Goal: Task Accomplishment & Management: Use online tool/utility

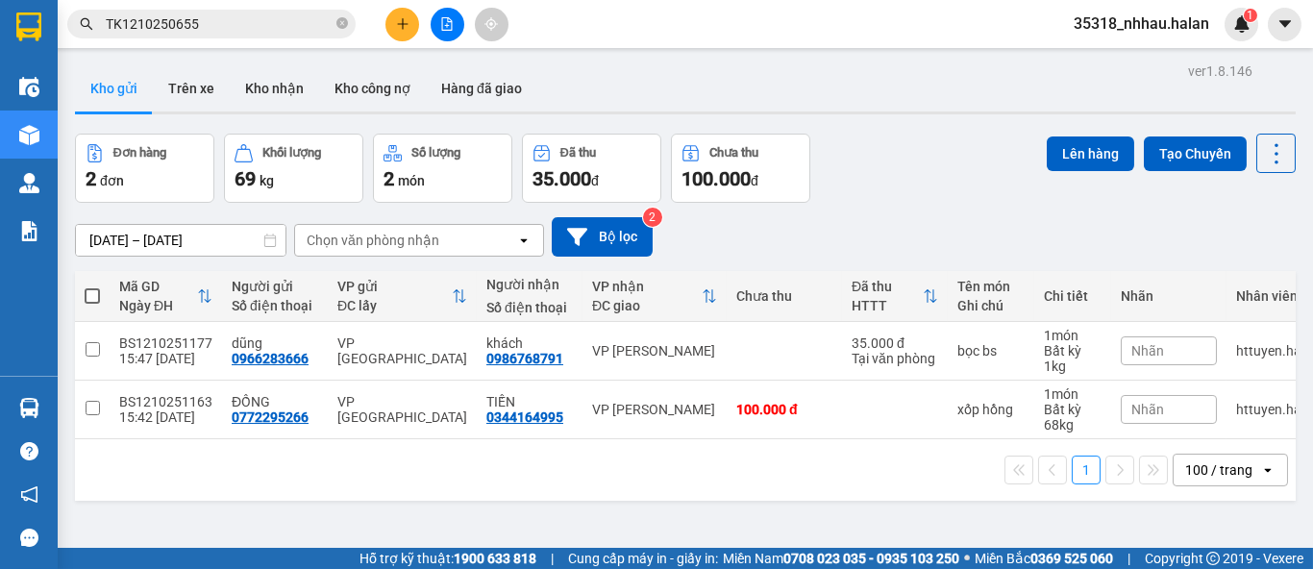
click at [472, 248] on div "Chọn văn phòng nhận" at bounding box center [405, 240] width 221 height 31
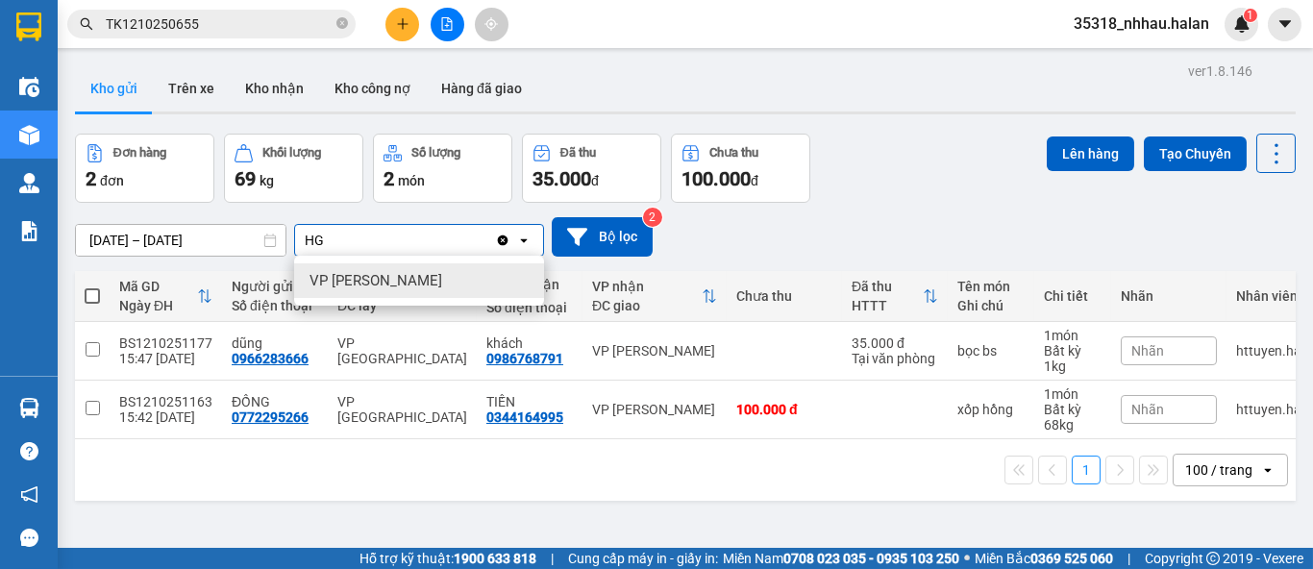
type input "HG"
click at [460, 286] on div "VP [PERSON_NAME]" at bounding box center [419, 280] width 250 height 35
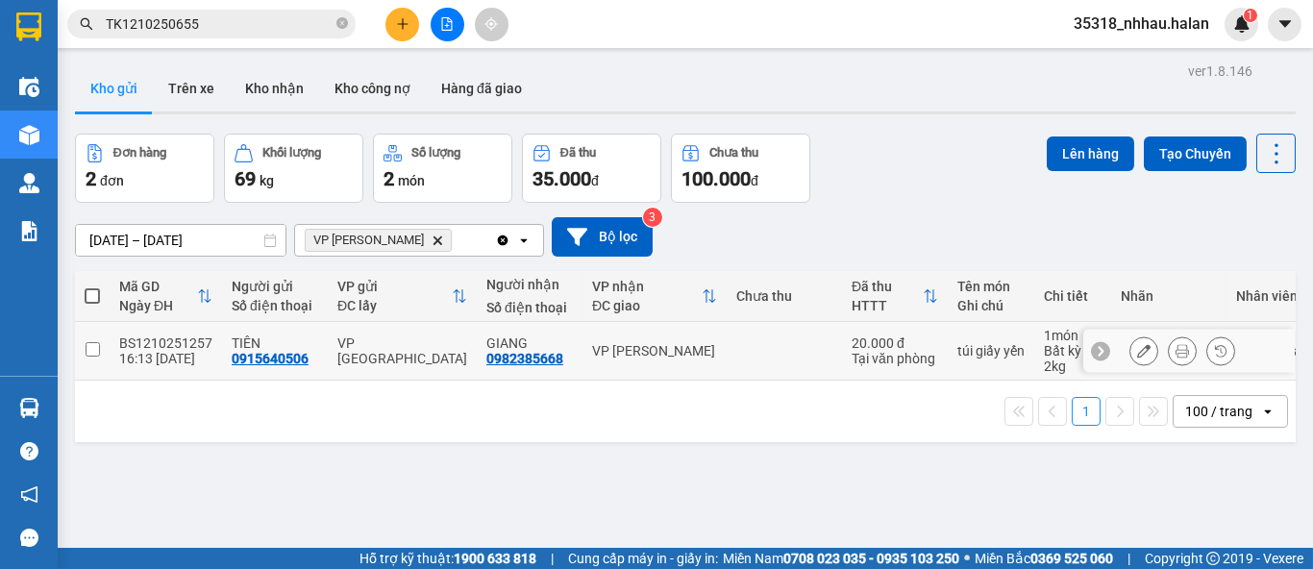
click at [617, 345] on div "VP [PERSON_NAME]" at bounding box center [654, 350] width 125 height 15
checkbox input "true"
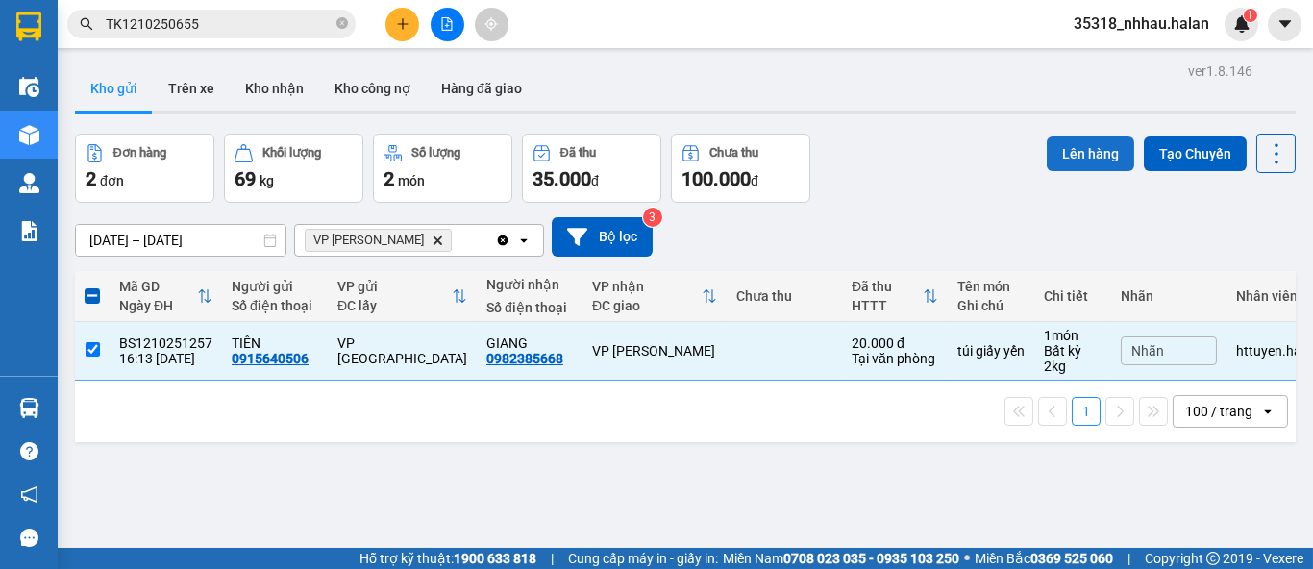
click at [1069, 150] on button "Lên hàng" at bounding box center [1090, 154] width 87 height 35
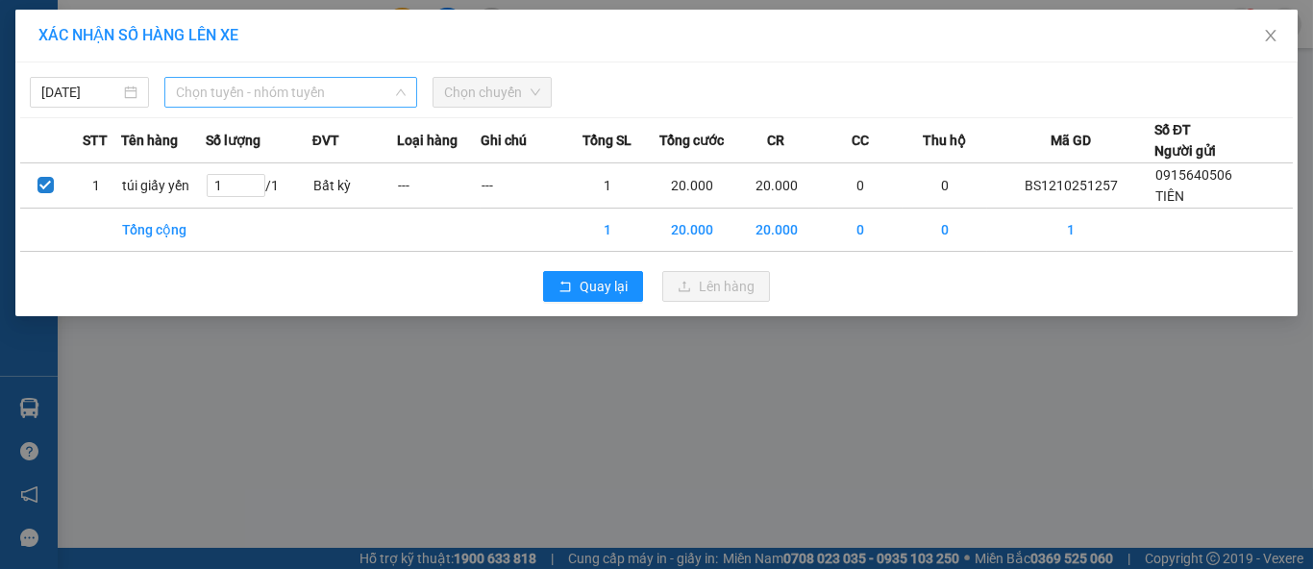
click at [340, 91] on span "Chọn tuyến - nhóm tuyến" at bounding box center [291, 92] width 230 height 29
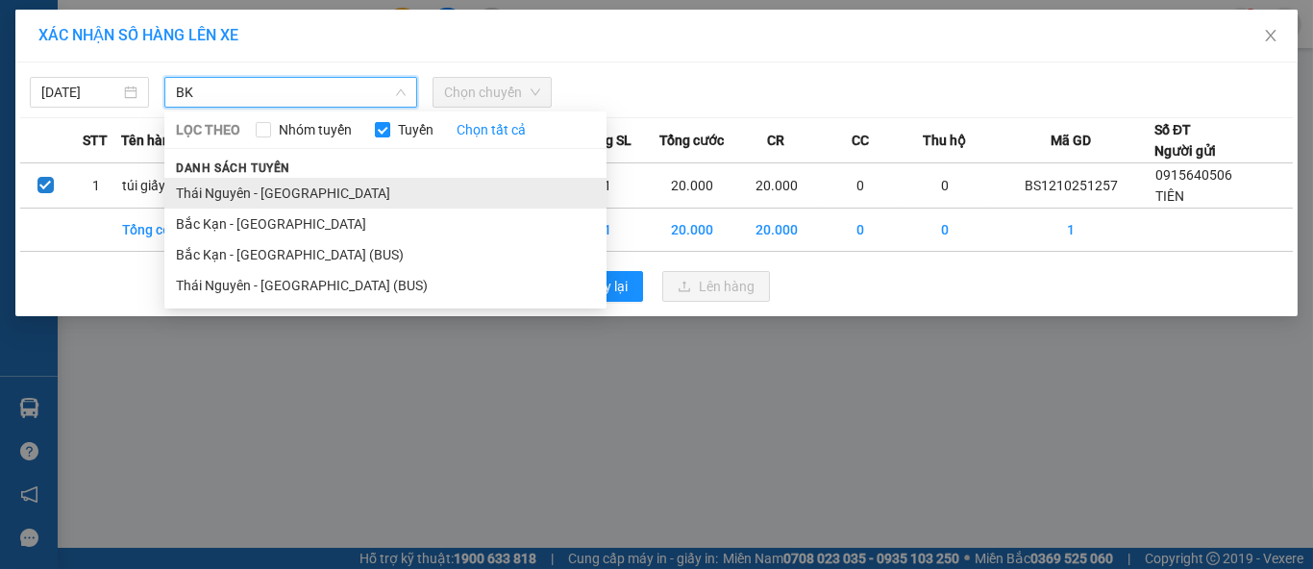
type input "BK"
click at [292, 200] on li "Thái Nguyên - [GEOGRAPHIC_DATA]" at bounding box center [385, 193] width 442 height 31
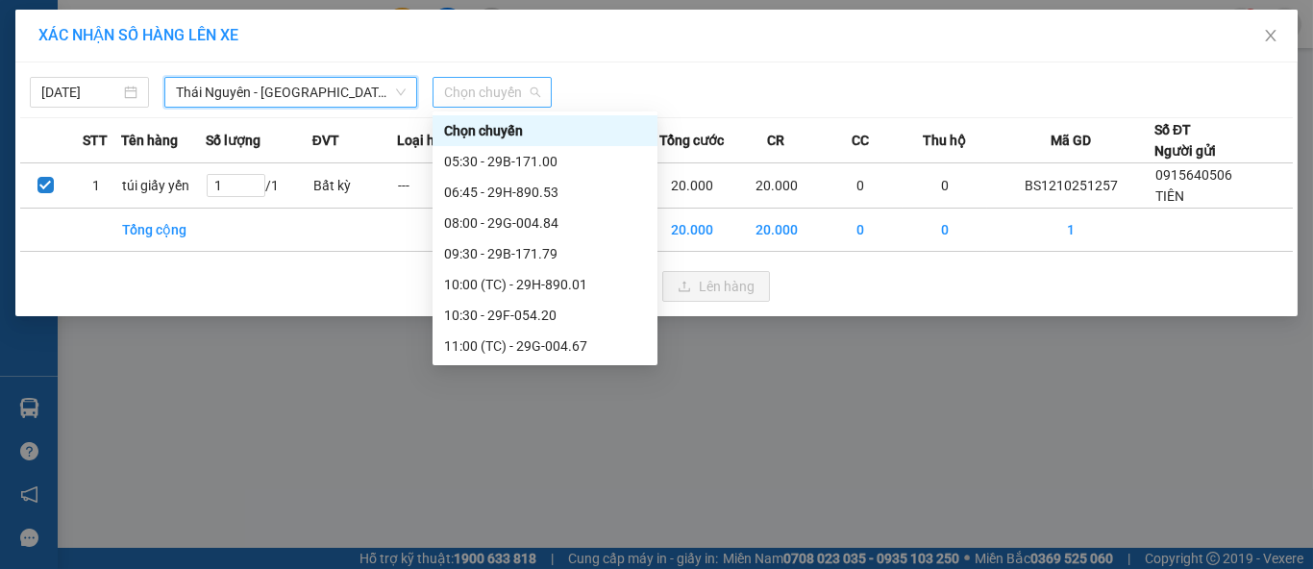
click at [454, 96] on span "Chọn chuyến" at bounding box center [492, 92] width 96 height 29
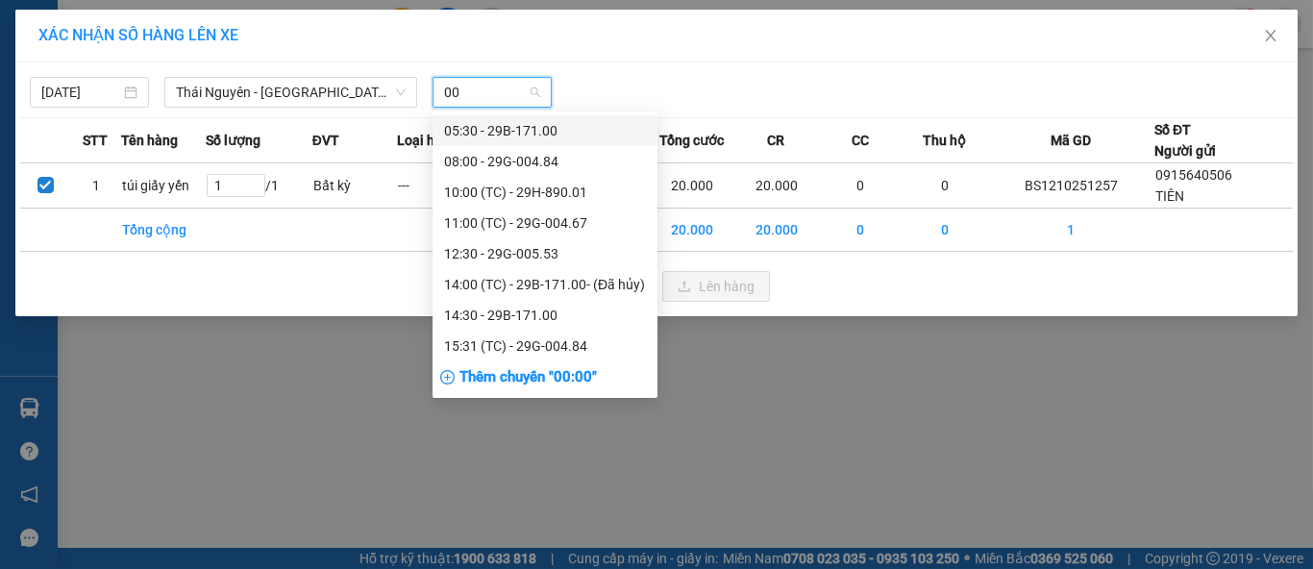
type input "001"
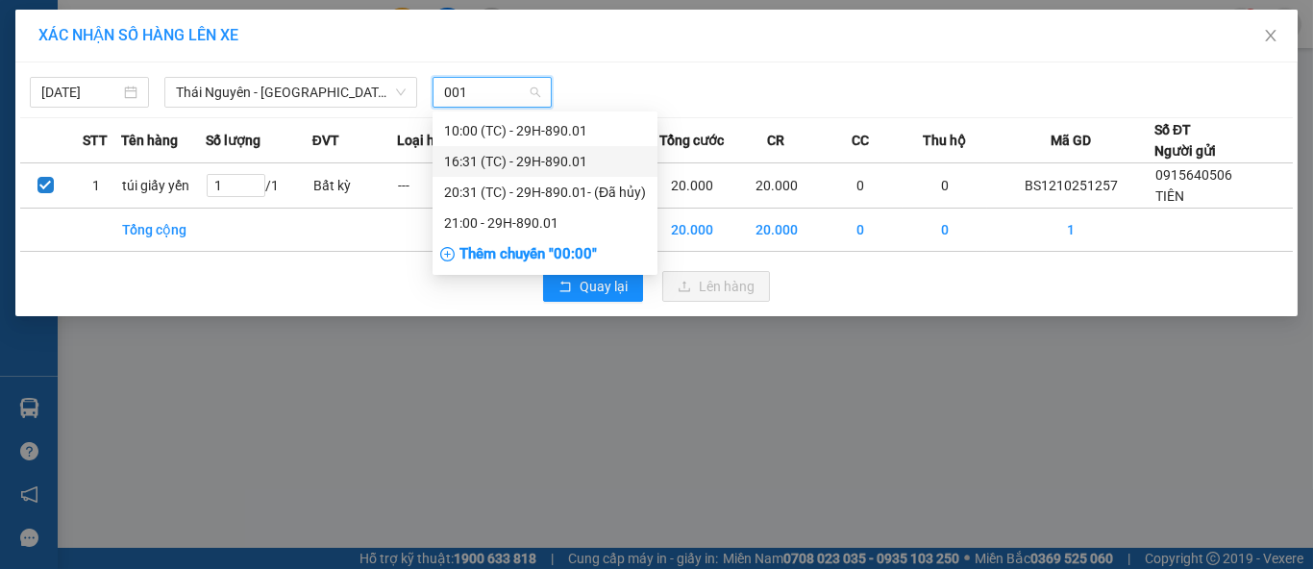
click at [509, 164] on div "16:31 (TC) - 29H-890.01" at bounding box center [545, 161] width 202 height 21
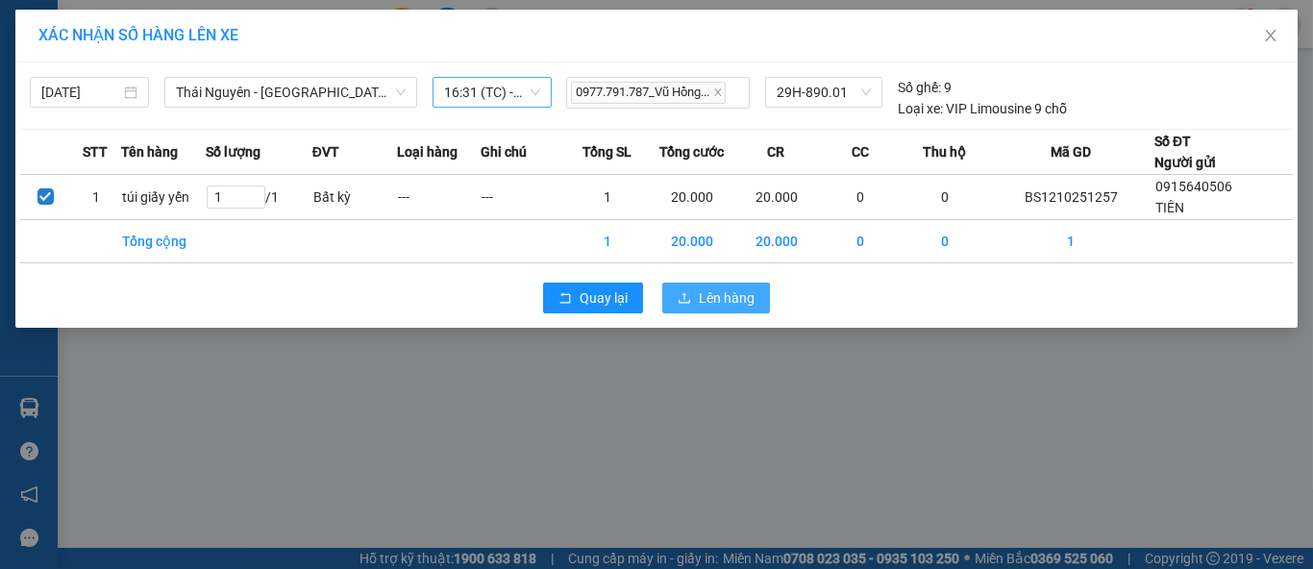
click at [718, 301] on span "Lên hàng" at bounding box center [727, 297] width 56 height 21
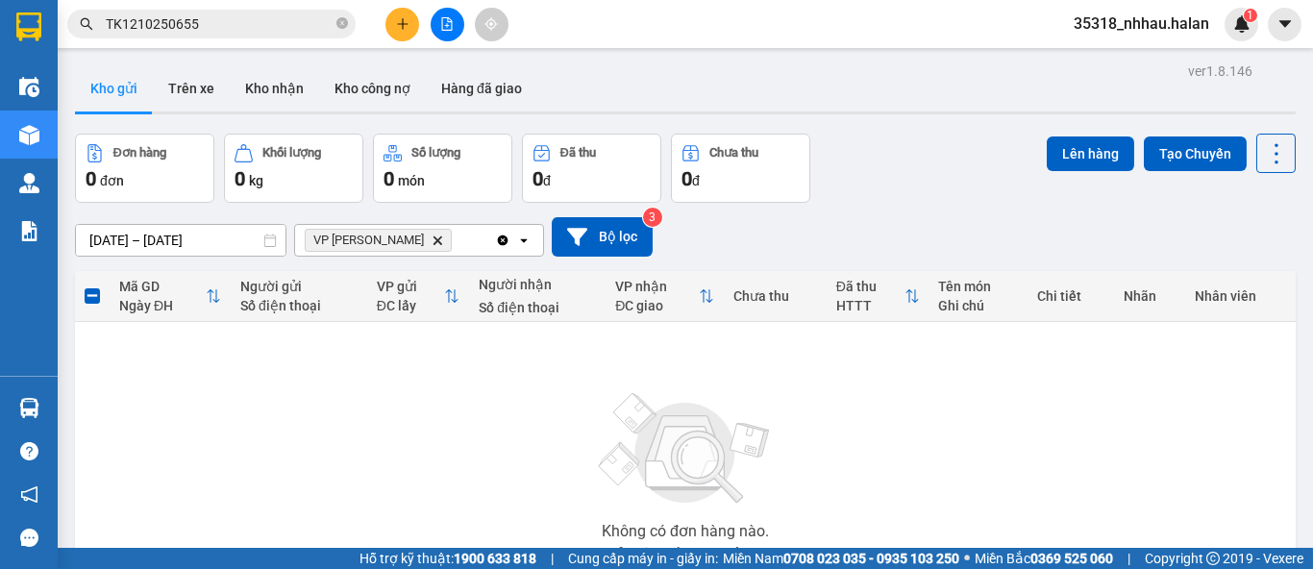
click at [432, 236] on icon "Delete" at bounding box center [438, 241] width 12 height 12
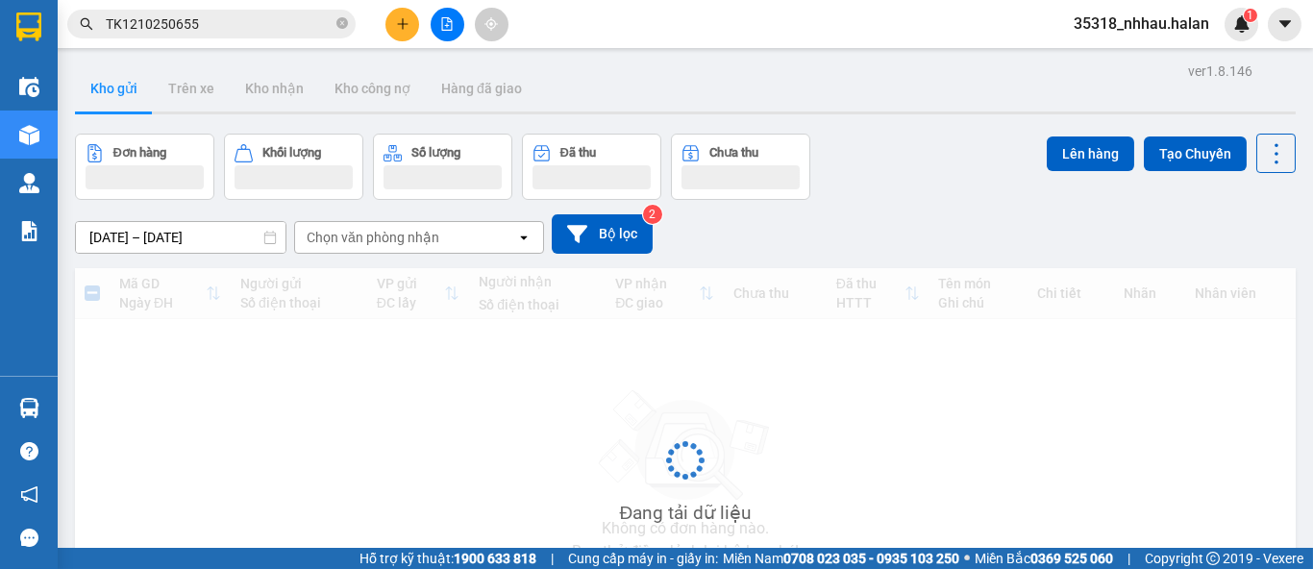
click at [402, 248] on div "Chọn văn phòng nhận" at bounding box center [405, 237] width 221 height 31
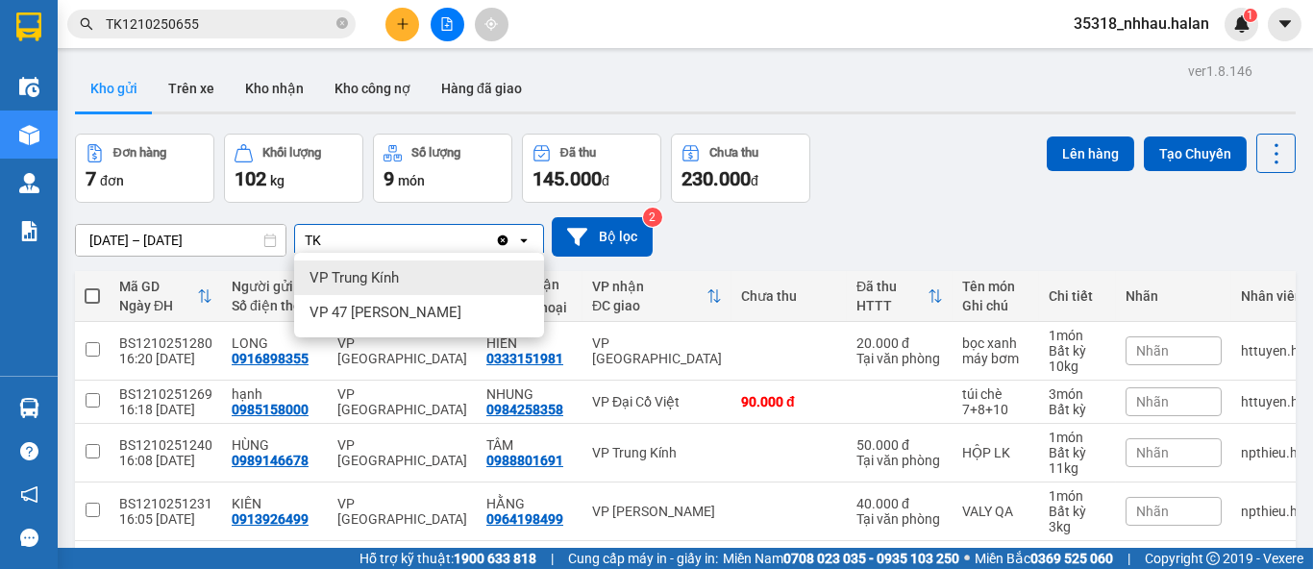
type input "TK"
click at [381, 278] on span "VP Trung Kính" at bounding box center [354, 277] width 89 height 19
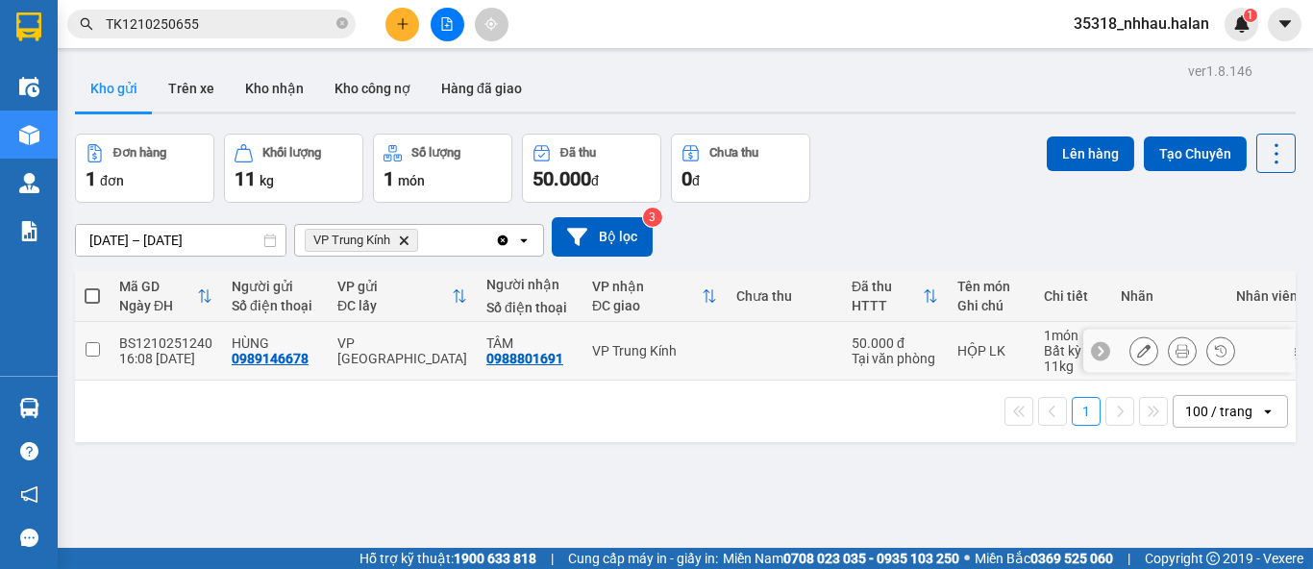
drag, startPoint x: 572, startPoint y: 365, endPoint x: 662, endPoint y: 349, distance: 91.8
click at [583, 364] on td "VP Trung Kính" at bounding box center [655, 351] width 144 height 59
checkbox input "true"
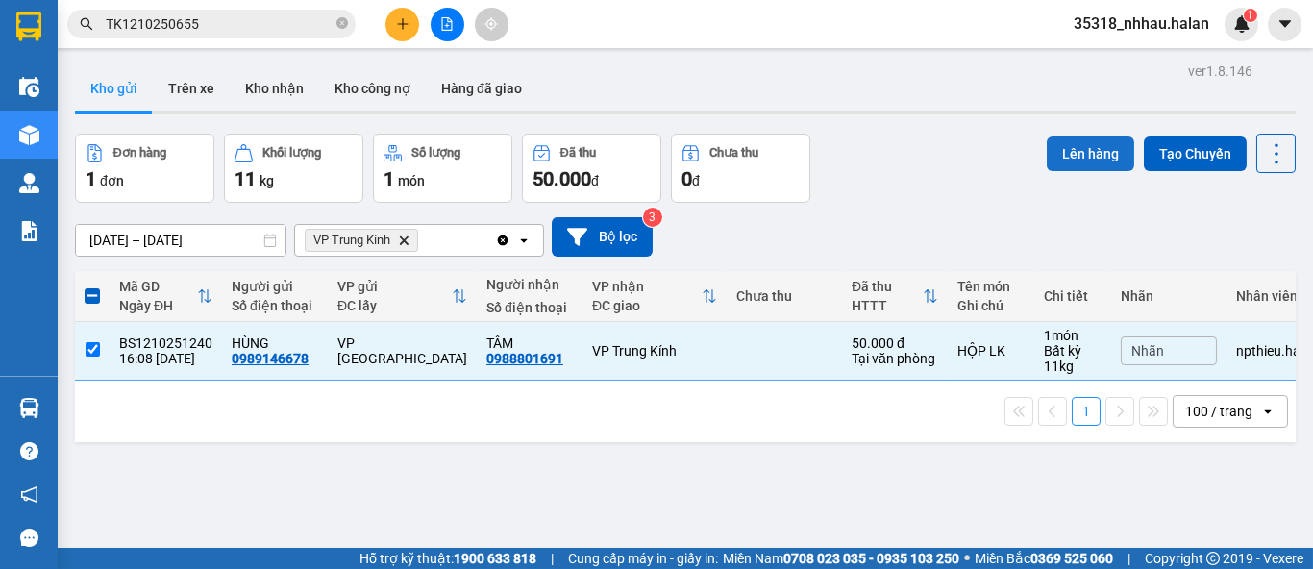
click at [1047, 161] on button "Lên hàng" at bounding box center [1090, 154] width 87 height 35
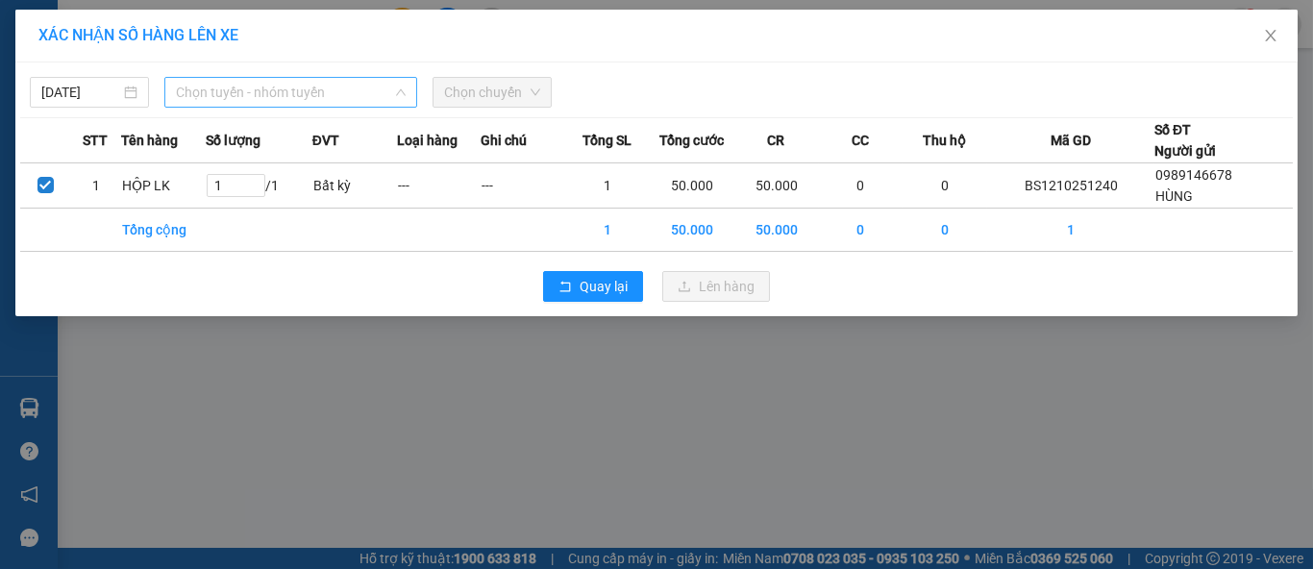
click at [320, 94] on span "Chọn tuyến - nhóm tuyến" at bounding box center [291, 92] width 230 height 29
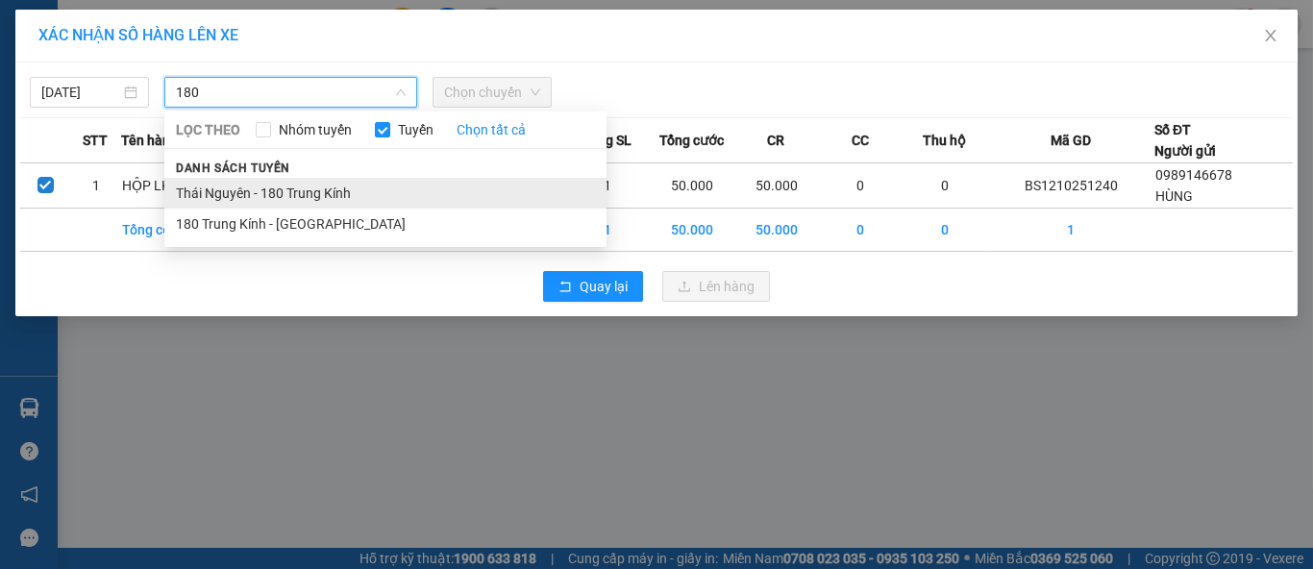
type input "180"
click at [294, 186] on li "Thái Nguyên - 180 Trung Kính" at bounding box center [385, 193] width 442 height 31
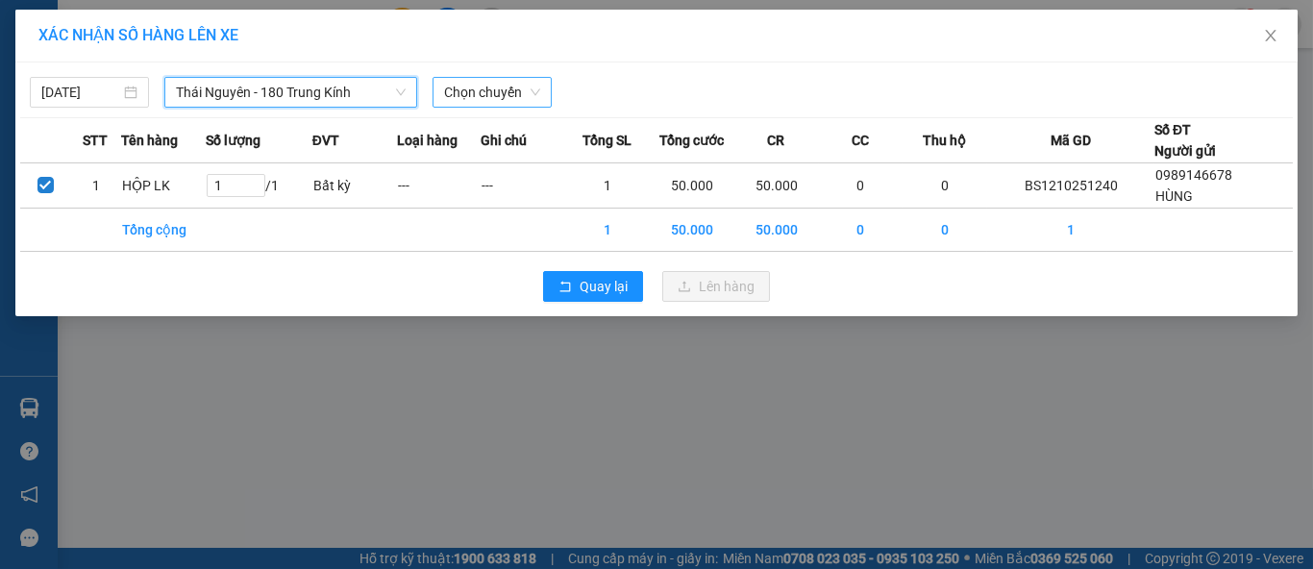
click at [483, 91] on span "Chọn chuyến" at bounding box center [492, 92] width 96 height 29
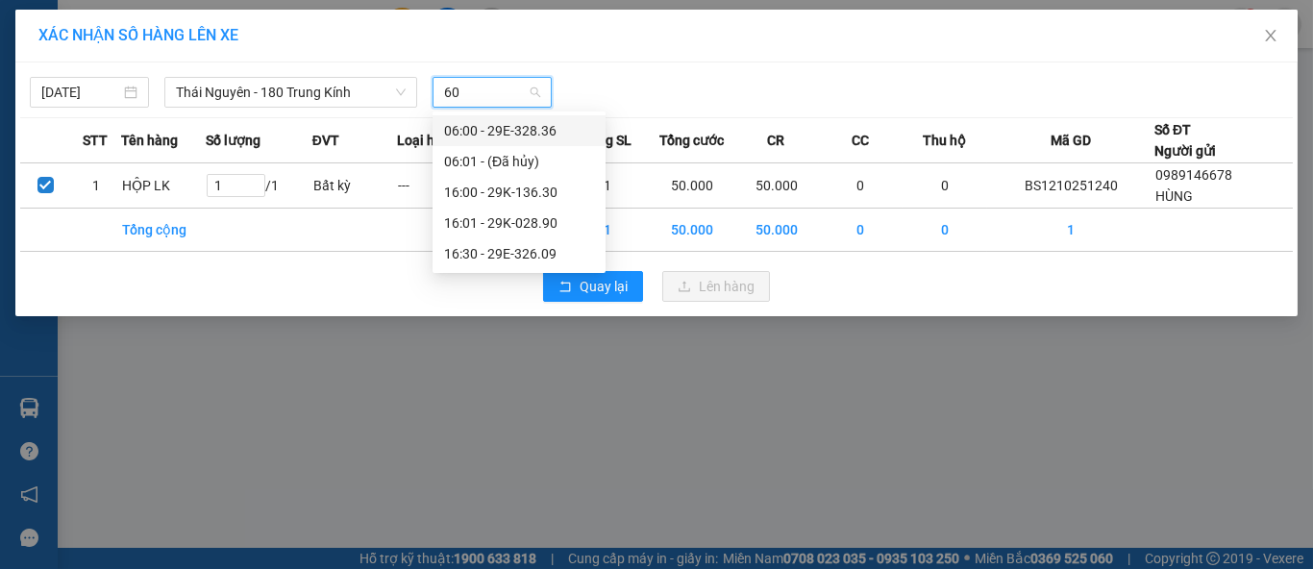
type input "609"
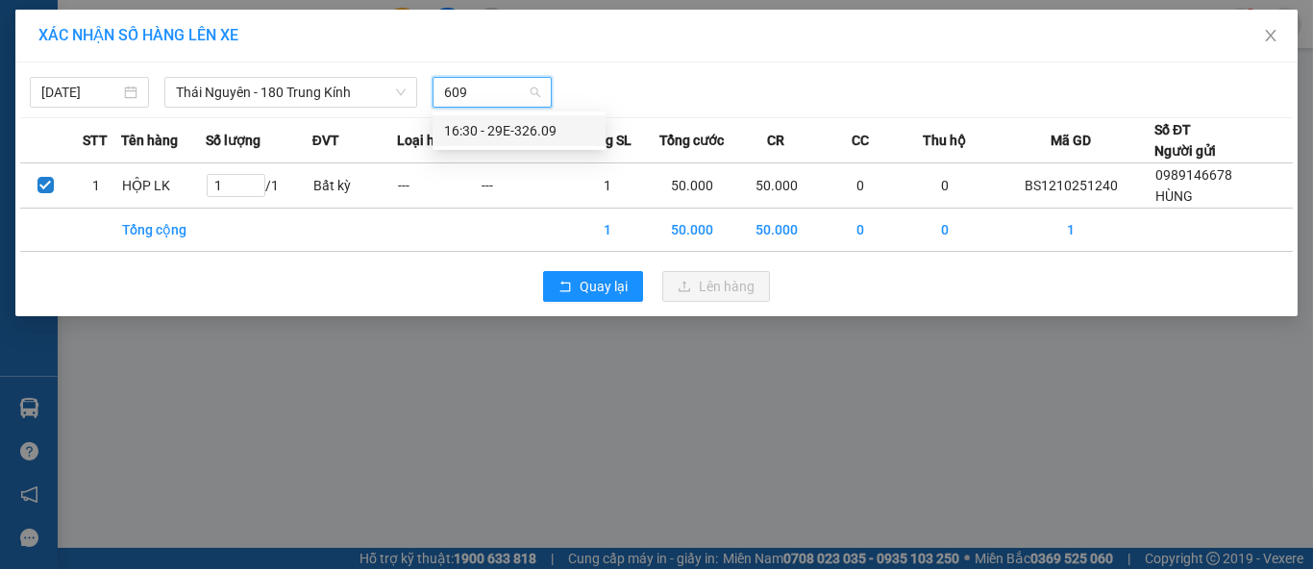
click at [500, 130] on div "16:30 - 29E-326.09" at bounding box center [519, 130] width 150 height 21
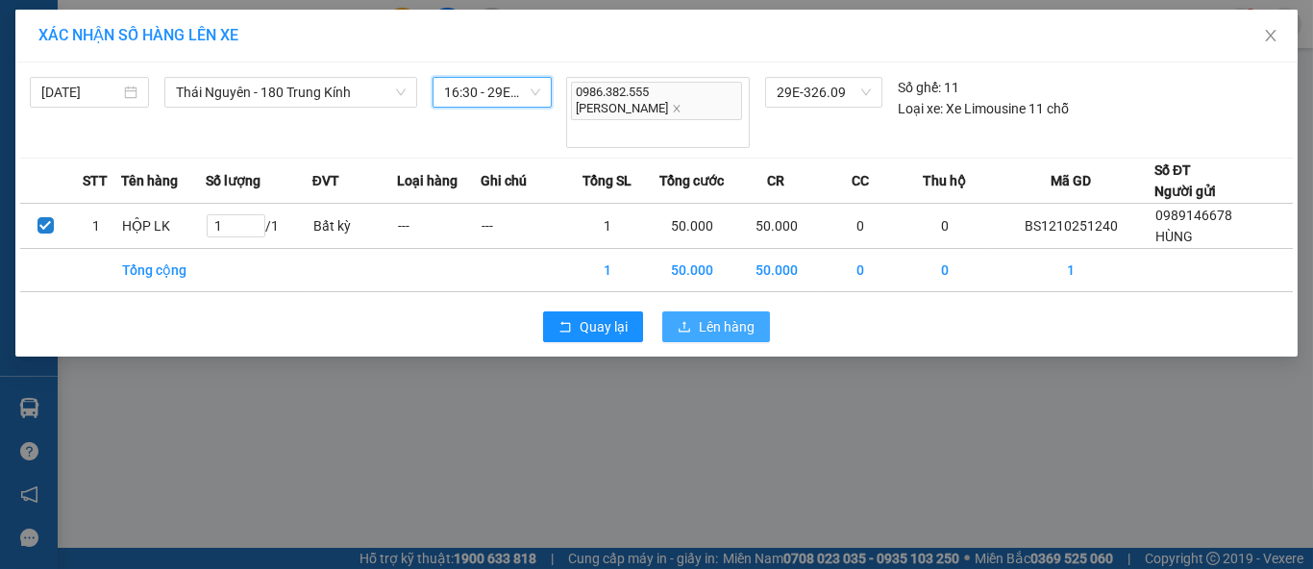
click at [712, 316] on span "Lên hàng" at bounding box center [727, 326] width 56 height 21
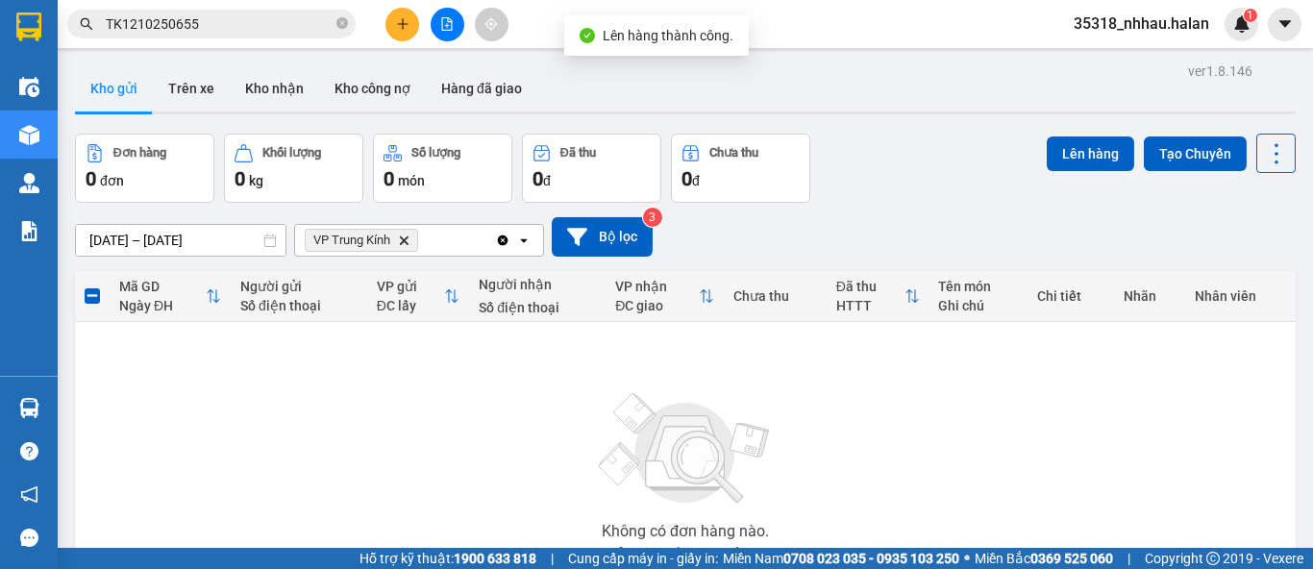
click at [503, 241] on icon "Clear all" at bounding box center [503, 240] width 11 height 11
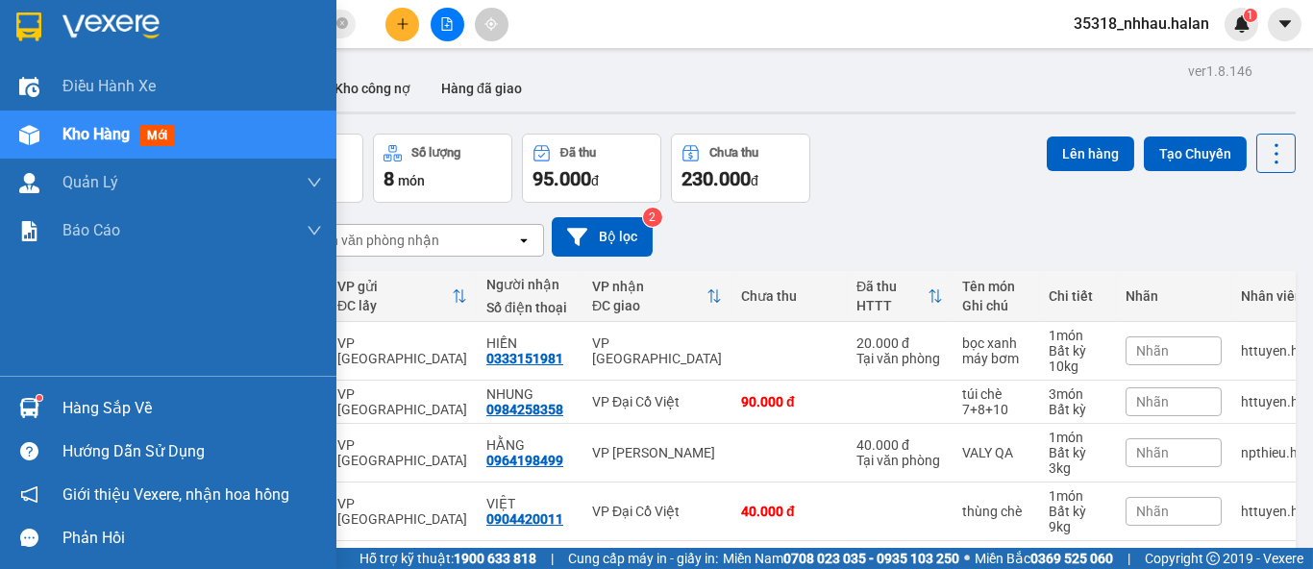
drag, startPoint x: 80, startPoint y: 409, endPoint x: 110, endPoint y: 394, distance: 33.1
click at [83, 408] on div "Hàng sắp về" at bounding box center [192, 408] width 260 height 29
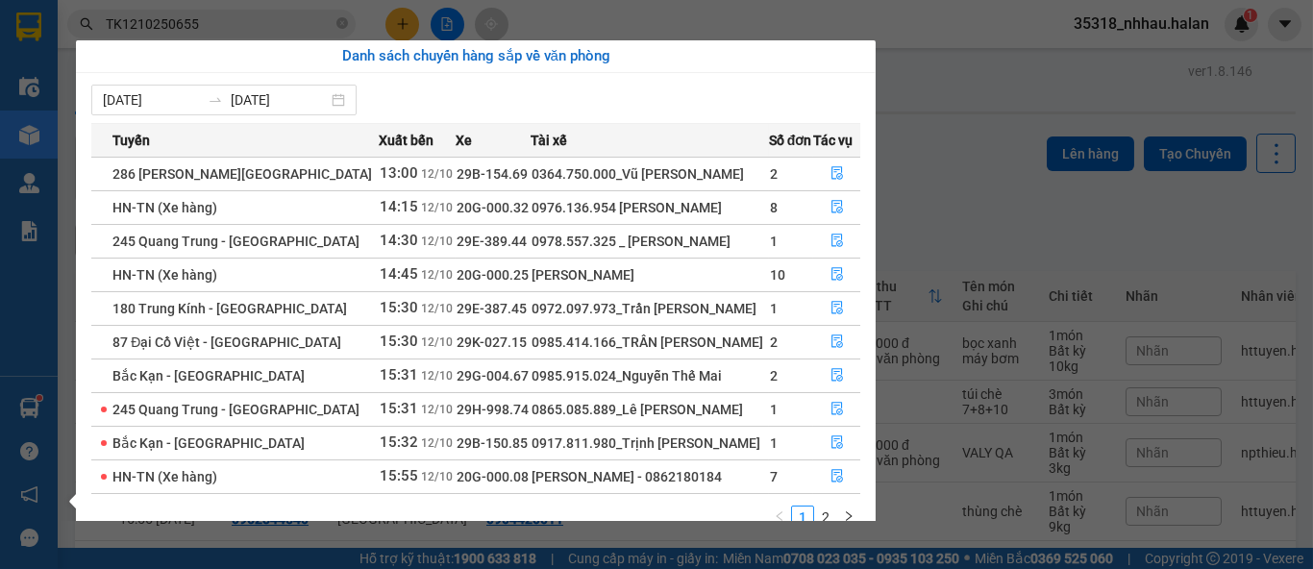
click at [951, 179] on section "Kết quả tìm kiếm ( 1 ) Bộ lọc Mã ĐH Trạng thái Món hàng Thu hộ Tổng cước Chưa c…" at bounding box center [656, 284] width 1313 height 569
